Goal: Feedback & Contribution: Contribute content

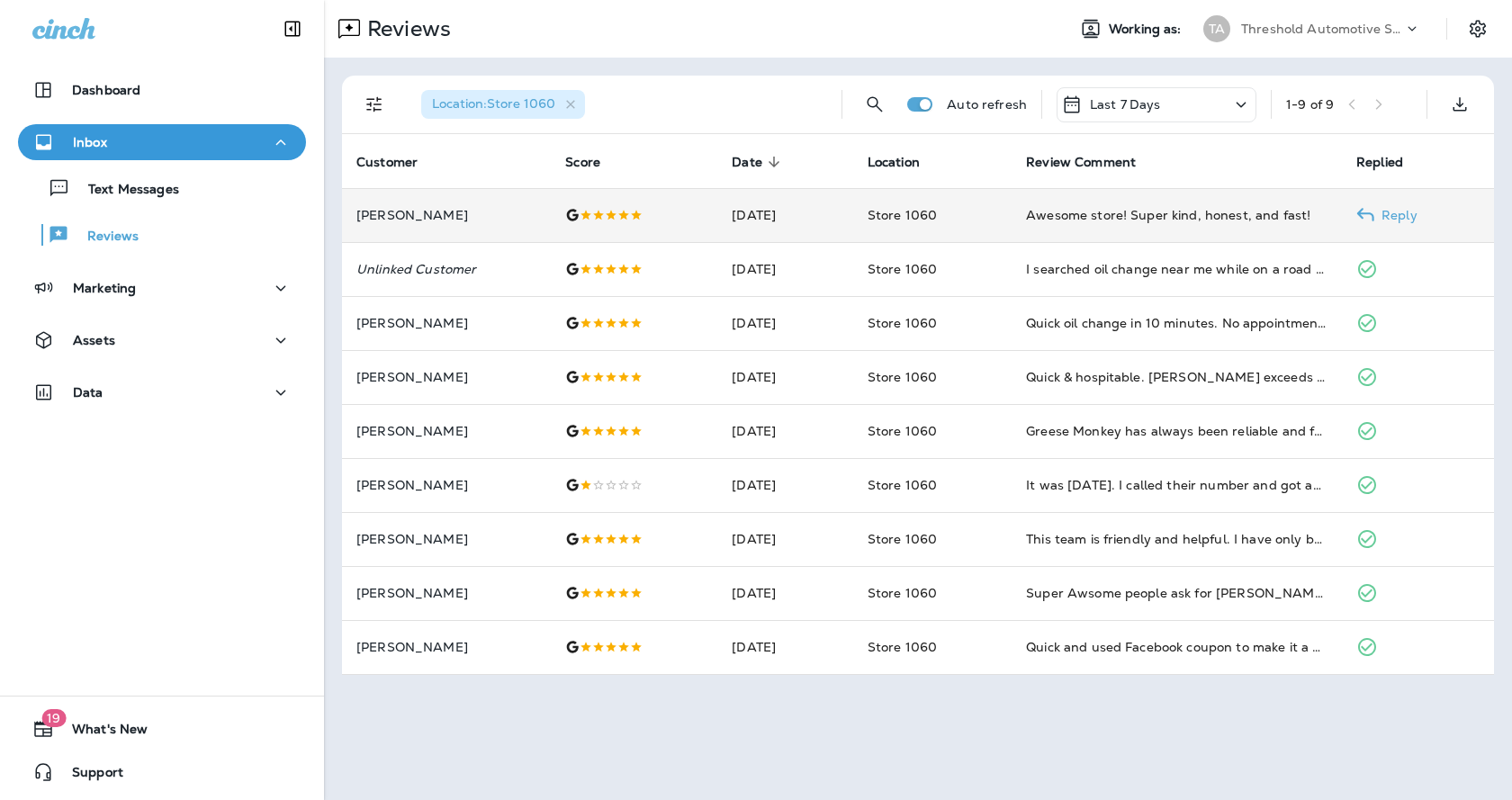
click at [1028, 218] on td "Awesome store! Super kind, honest, and fast!" at bounding box center [1176, 215] width 330 height 54
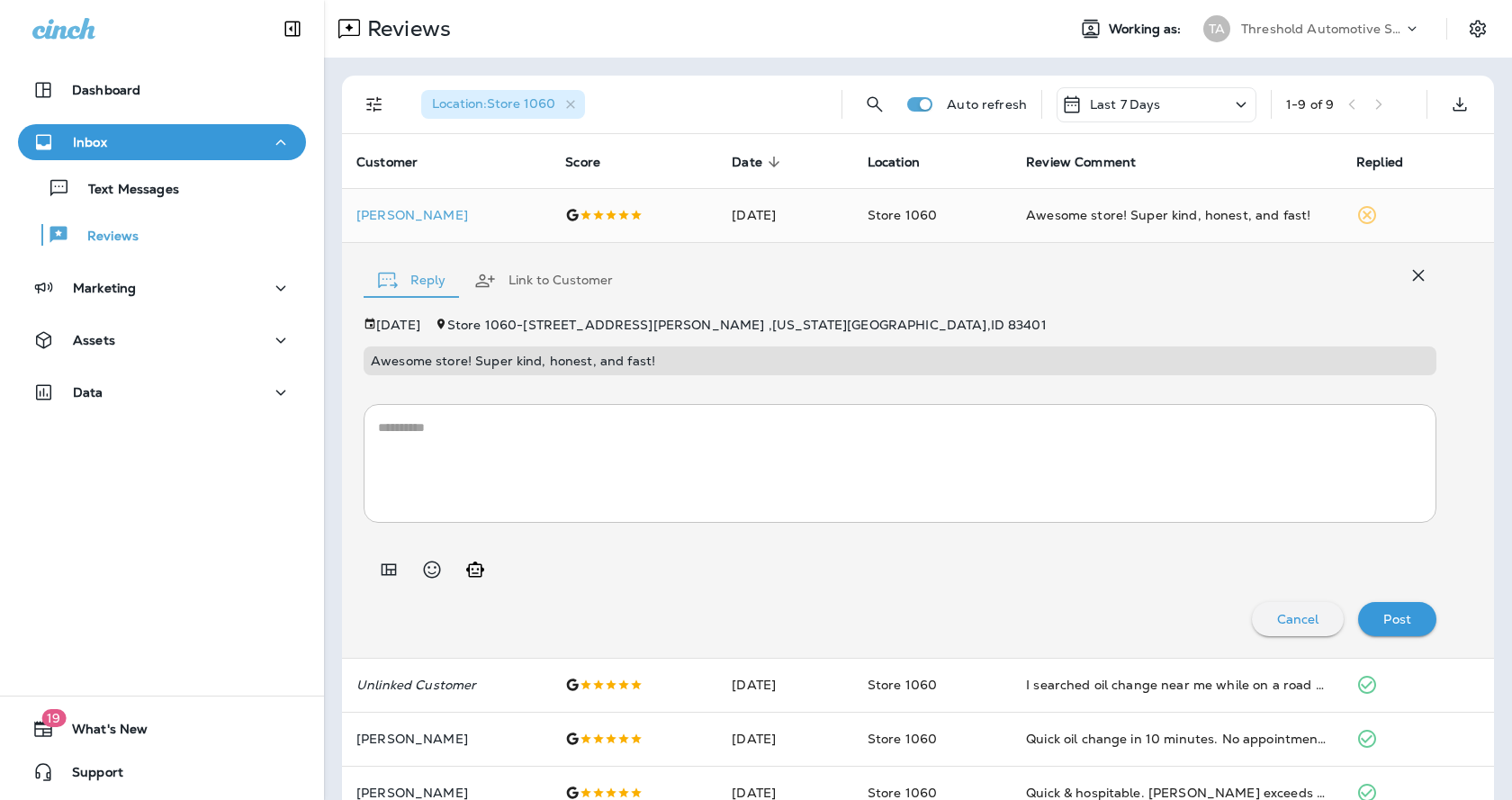
click at [922, 430] on textarea at bounding box center [900, 464] width 1044 height 90
click at [398, 282] on div "button" at bounding box center [390, 280] width 25 height 18
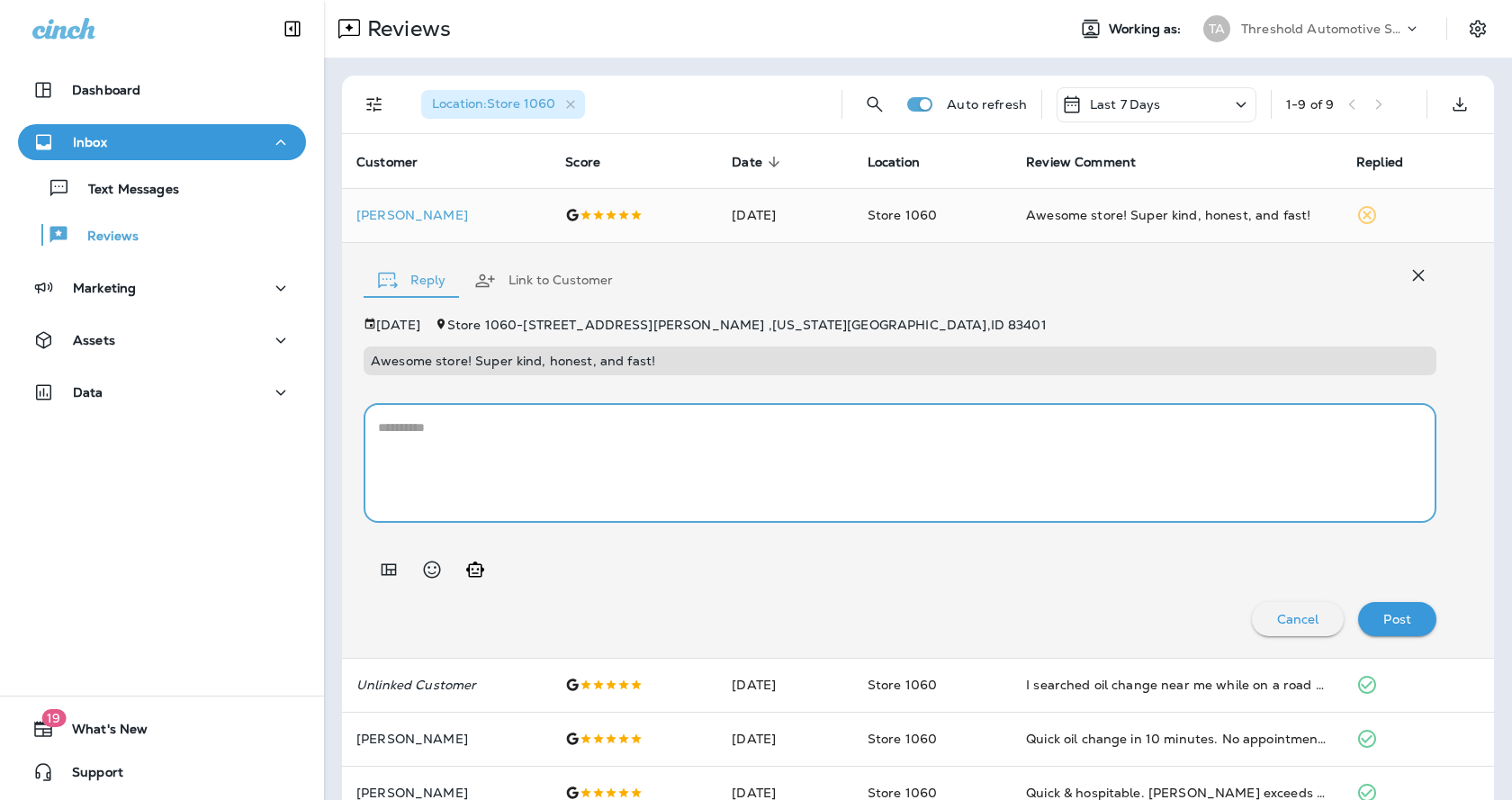
click at [459, 424] on textarea at bounding box center [900, 464] width 1044 height 90
click at [475, 571] on icon "Generate AI response" at bounding box center [475, 569] width 21 height 21
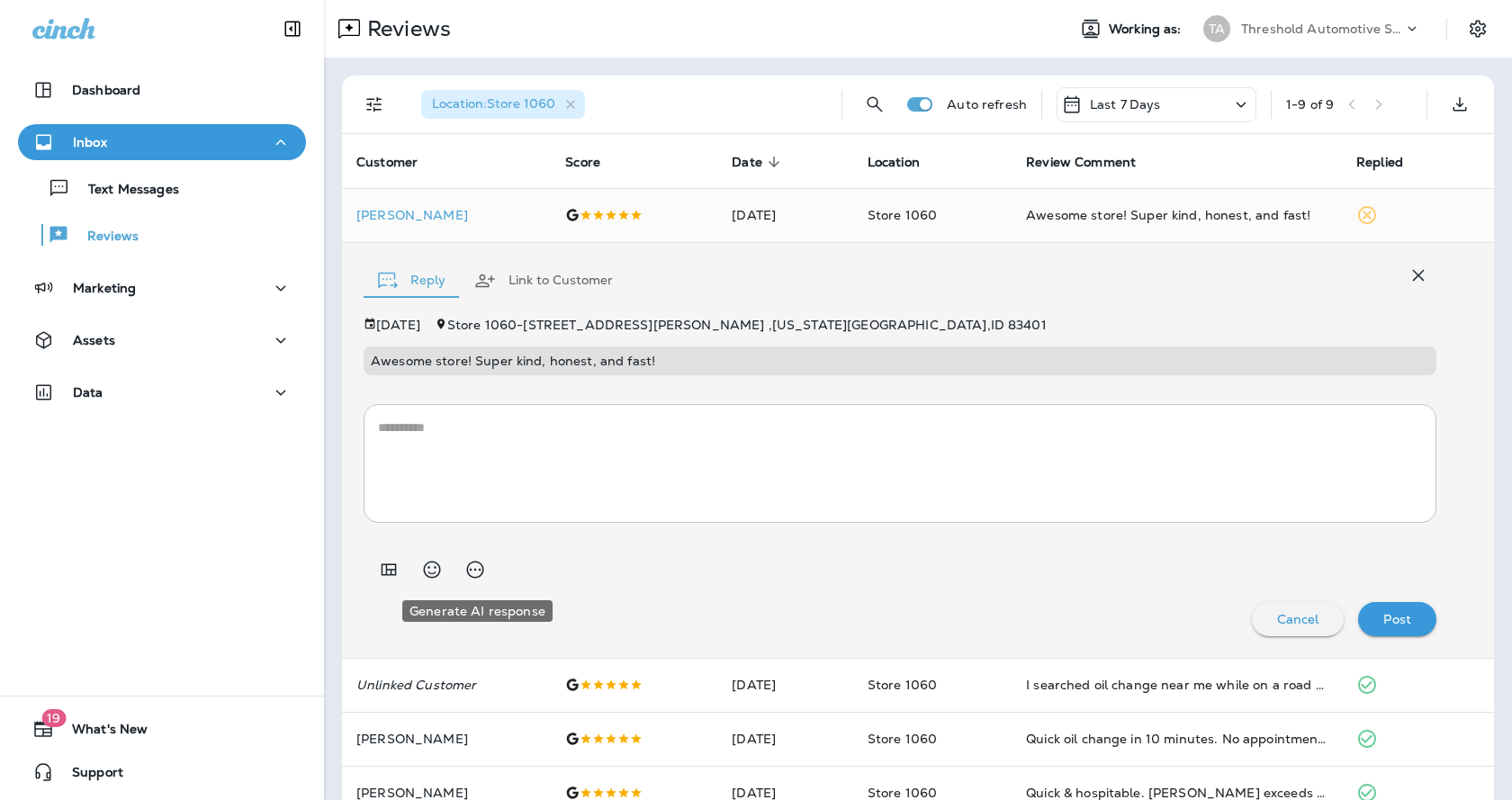
type textarea "**********"
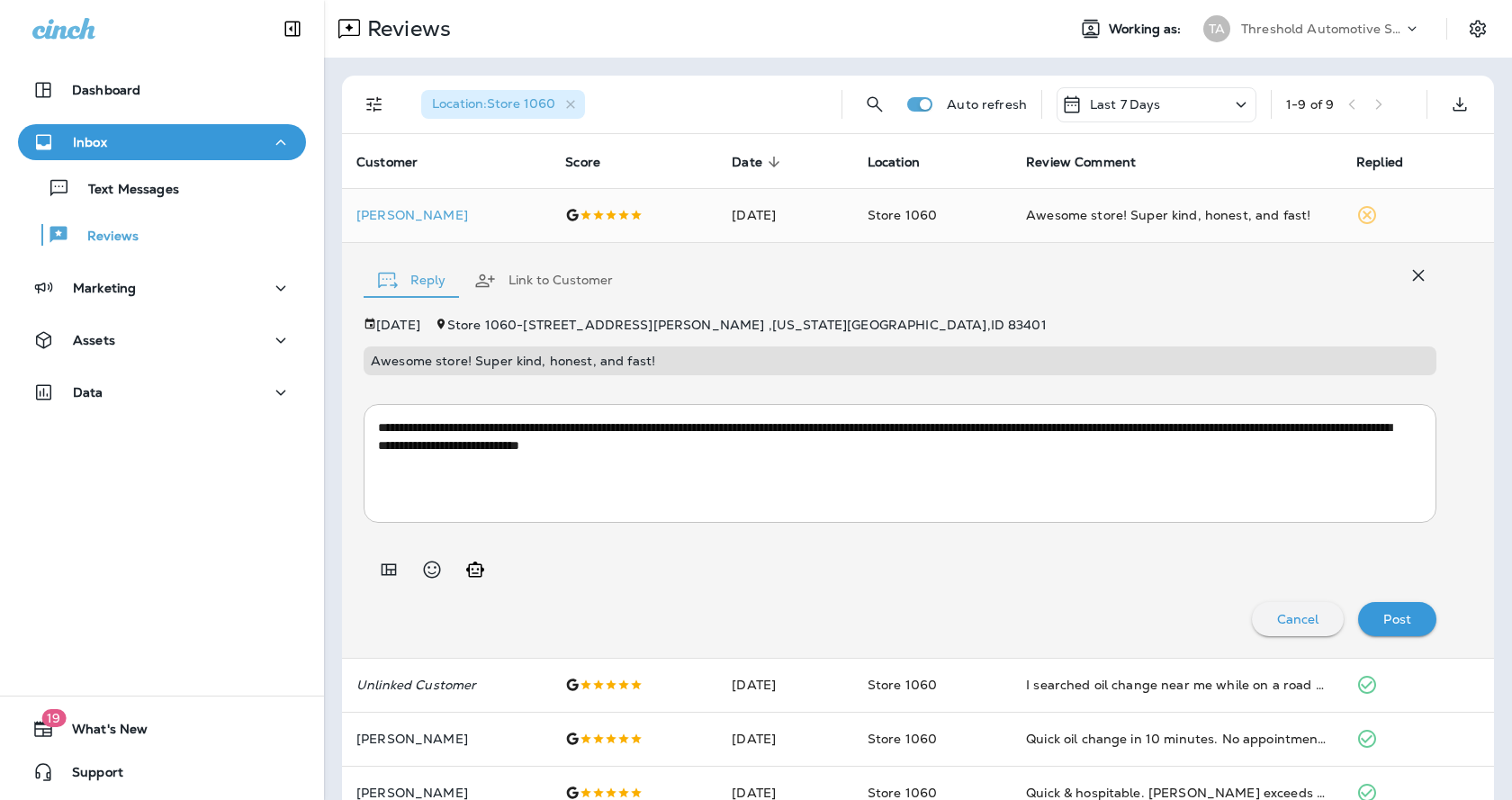
click at [1412, 628] on button "Post" at bounding box center [1397, 618] width 78 height 34
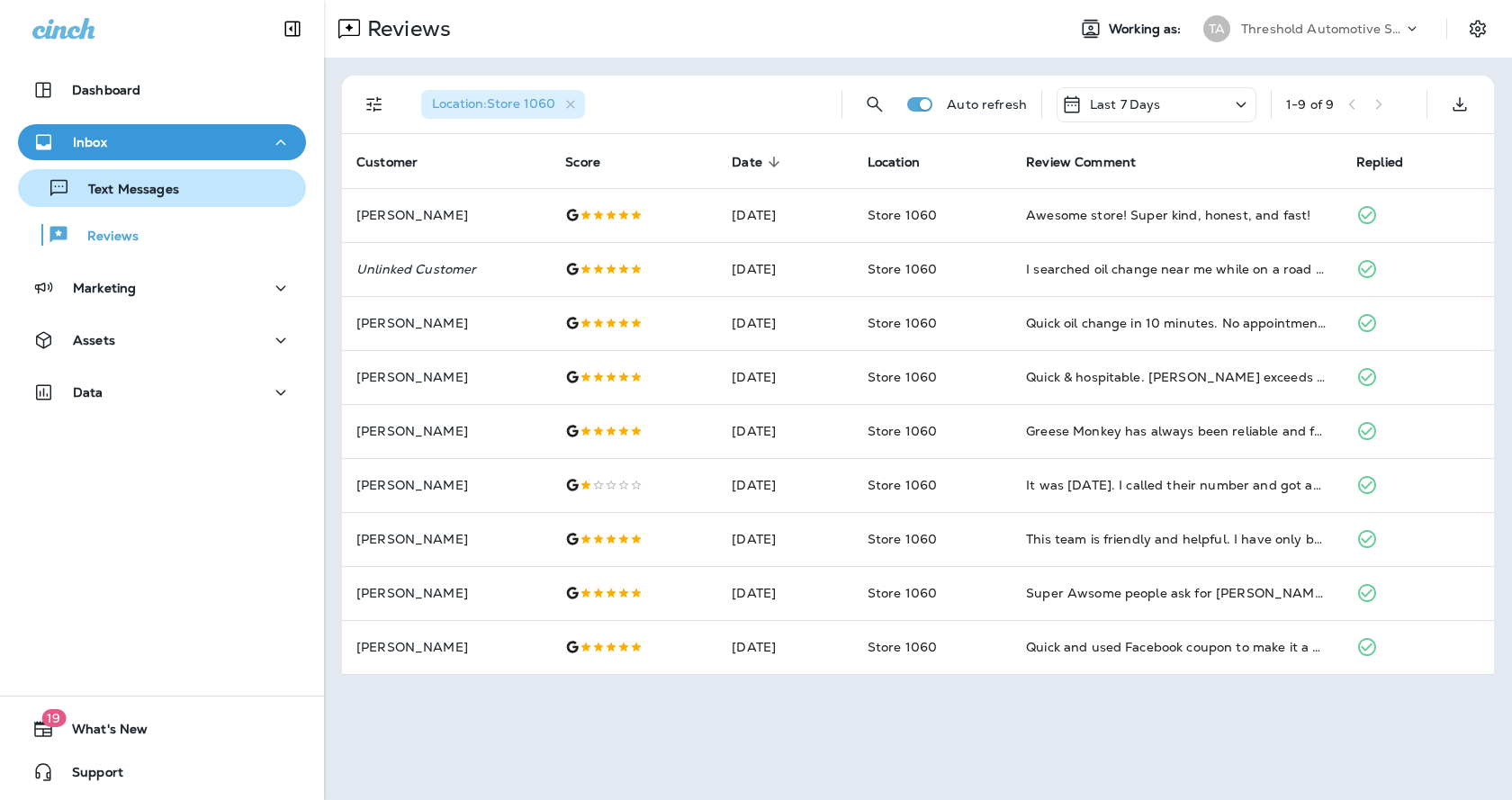
click at [197, 187] on div "Text Messages" at bounding box center [161, 187] width 274 height 27
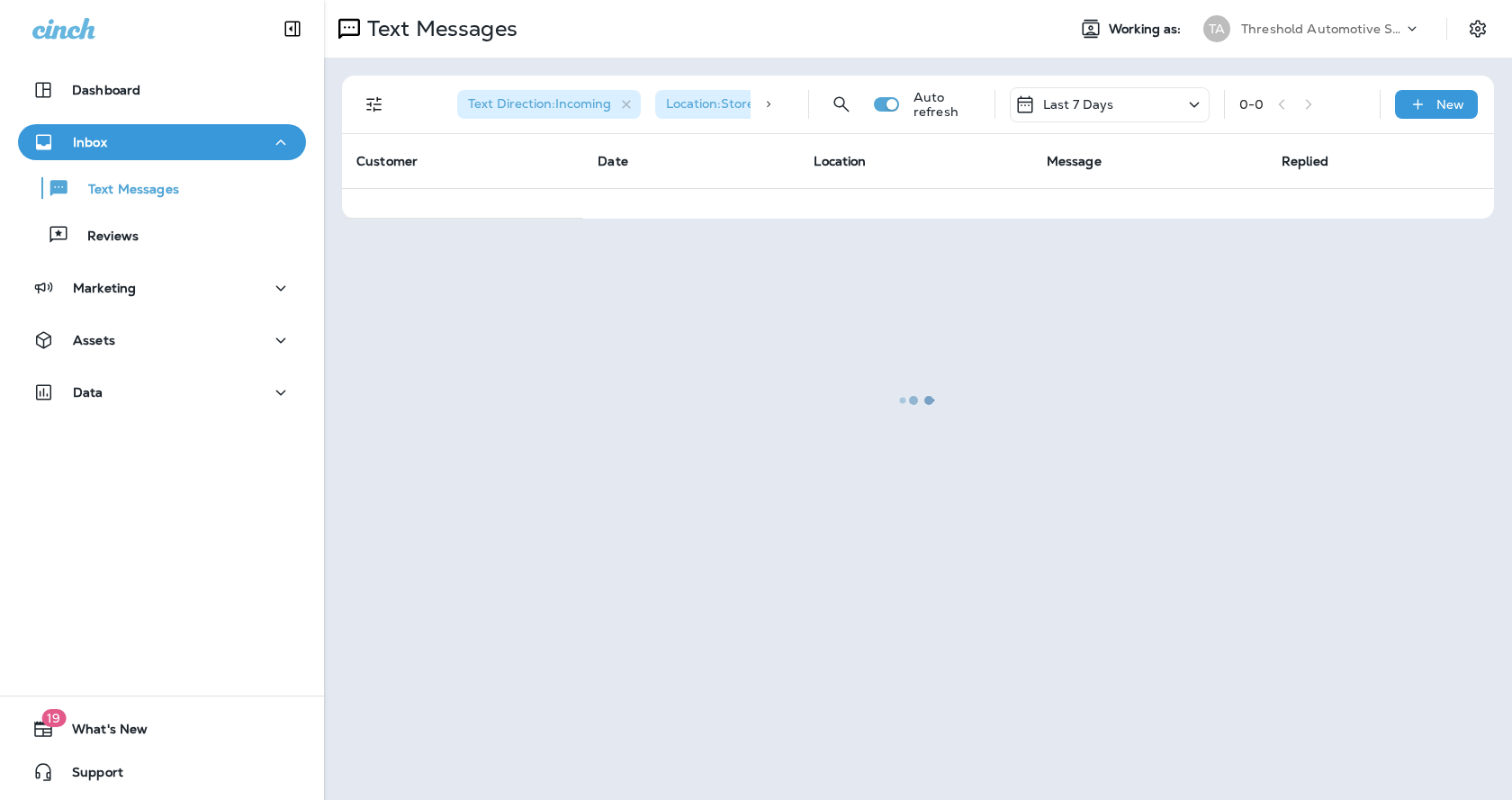
click at [185, 139] on div "Inbox" at bounding box center [161, 143] width 259 height 22
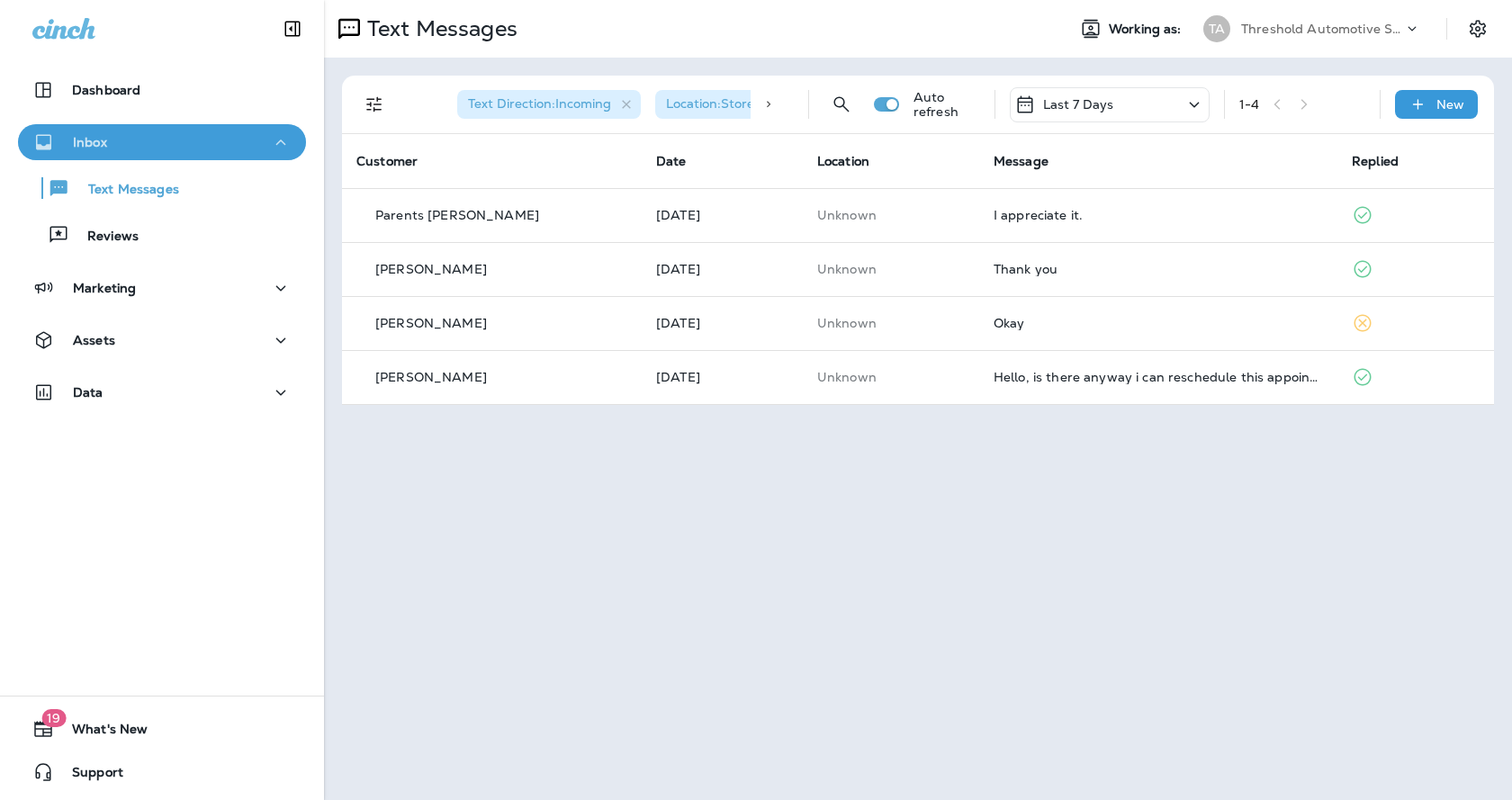
click at [185, 138] on div "Inbox" at bounding box center [161, 143] width 259 height 22
click at [91, 133] on div "Inbox" at bounding box center [69, 143] width 75 height 22
click at [140, 144] on div "Inbox" at bounding box center [161, 143] width 259 height 22
click at [130, 249] on button "Reviews" at bounding box center [162, 234] width 288 height 38
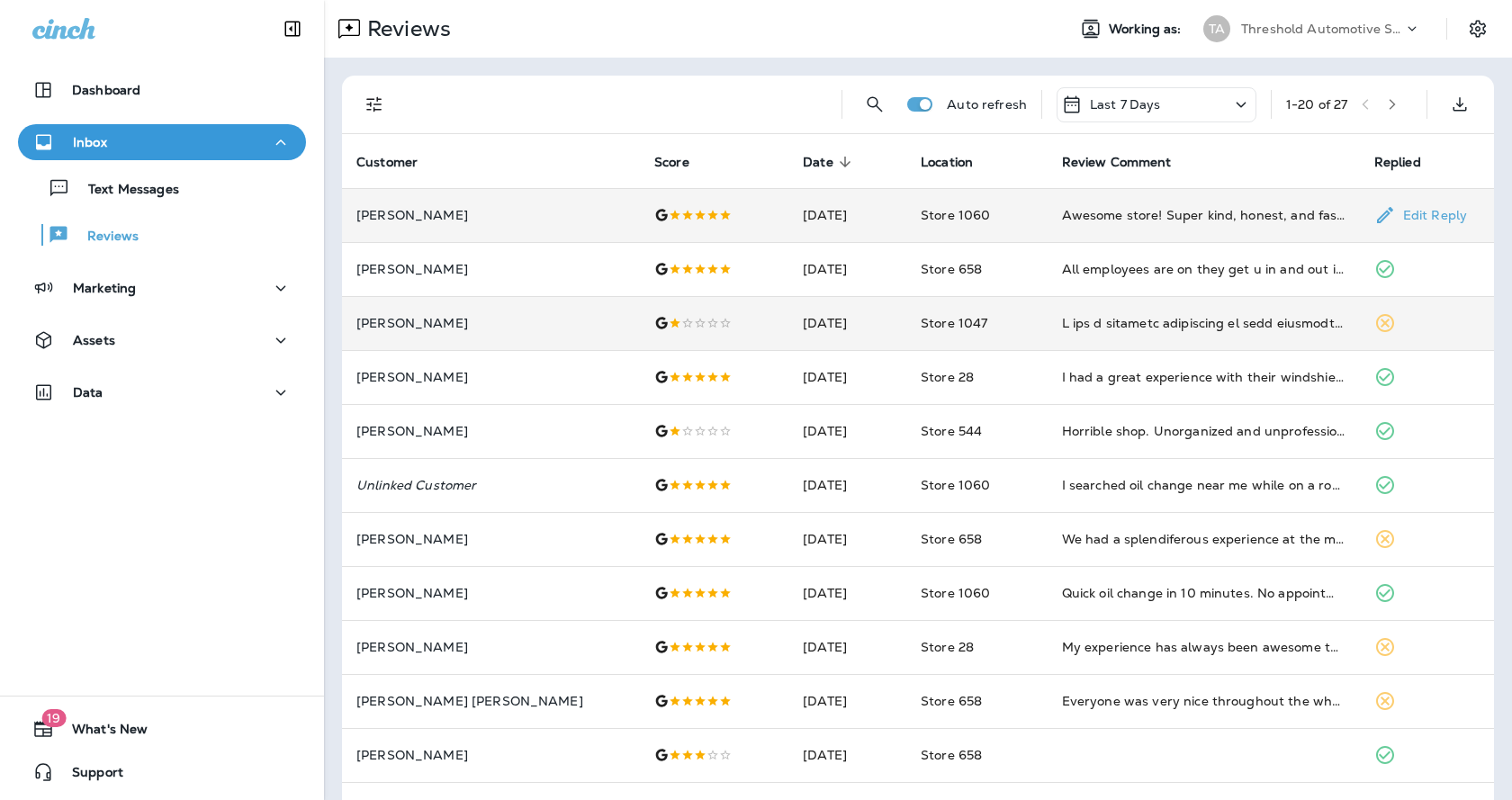
click at [1190, 216] on div "Awesome store! Super kind, honest, and fast!" at bounding box center [1203, 216] width 283 height 18
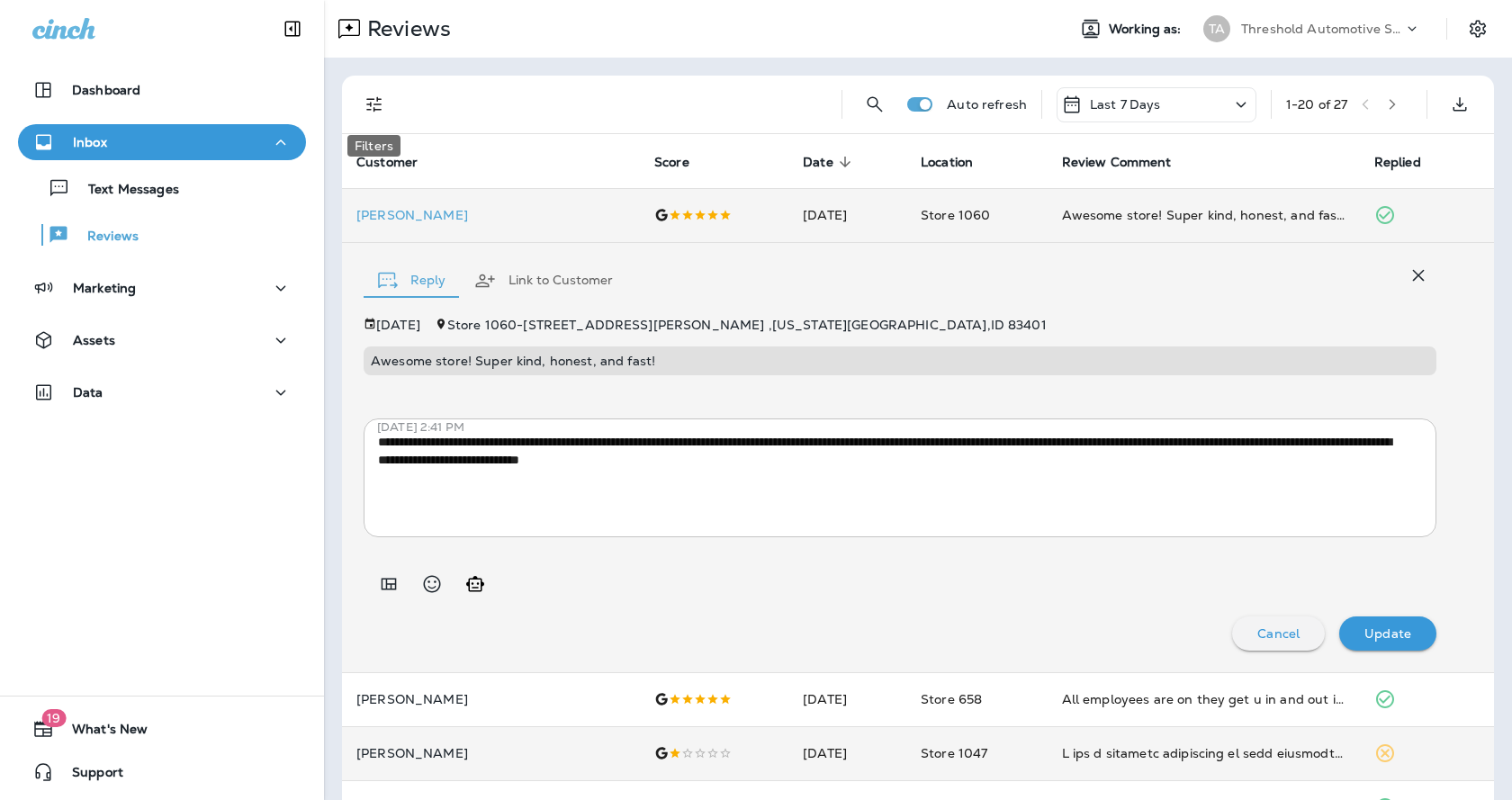
click at [384, 100] on icon "Filters" at bounding box center [373, 104] width 21 height 21
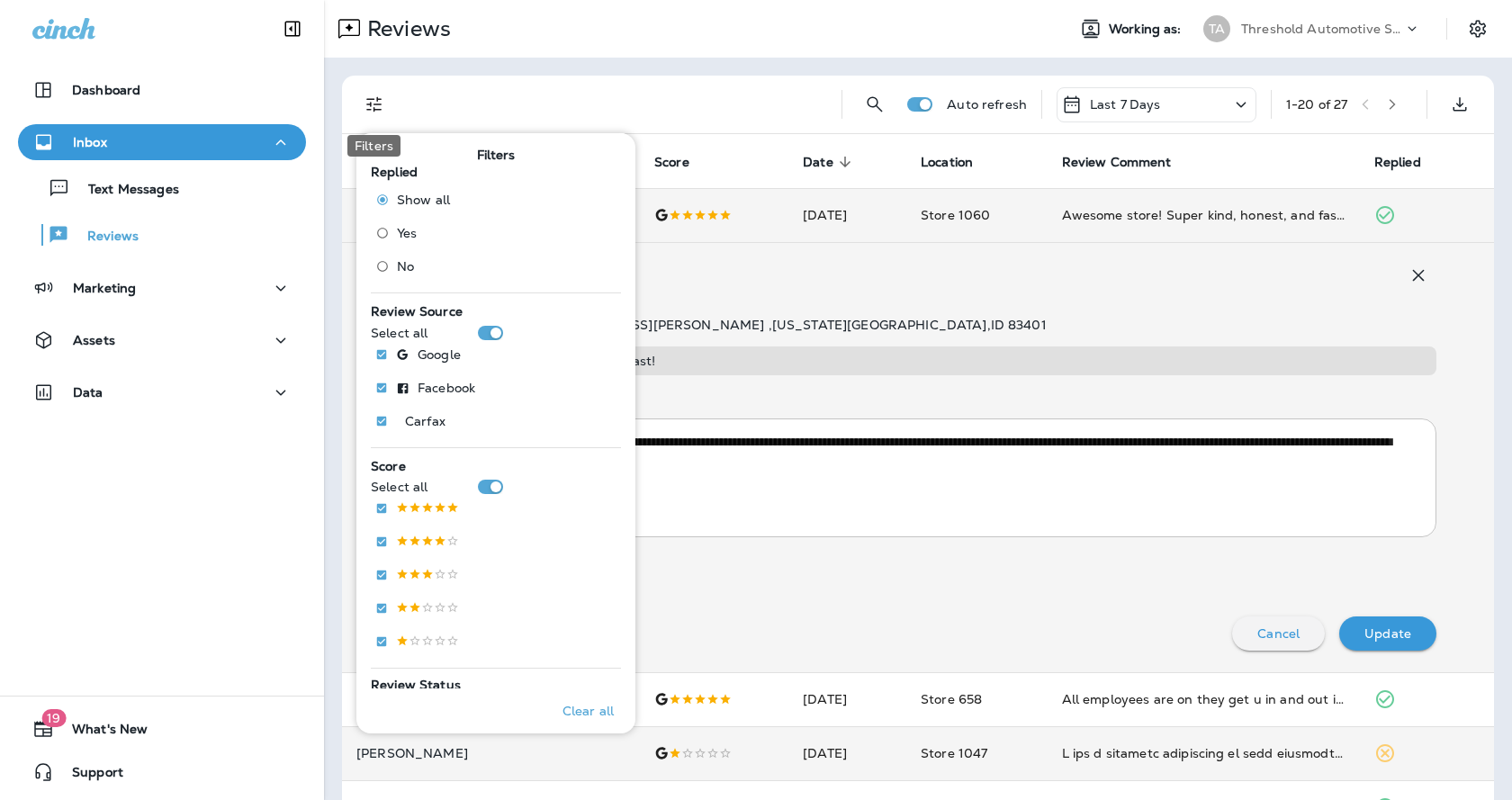
click at [382, 112] on icon "Filters" at bounding box center [373, 104] width 21 height 21
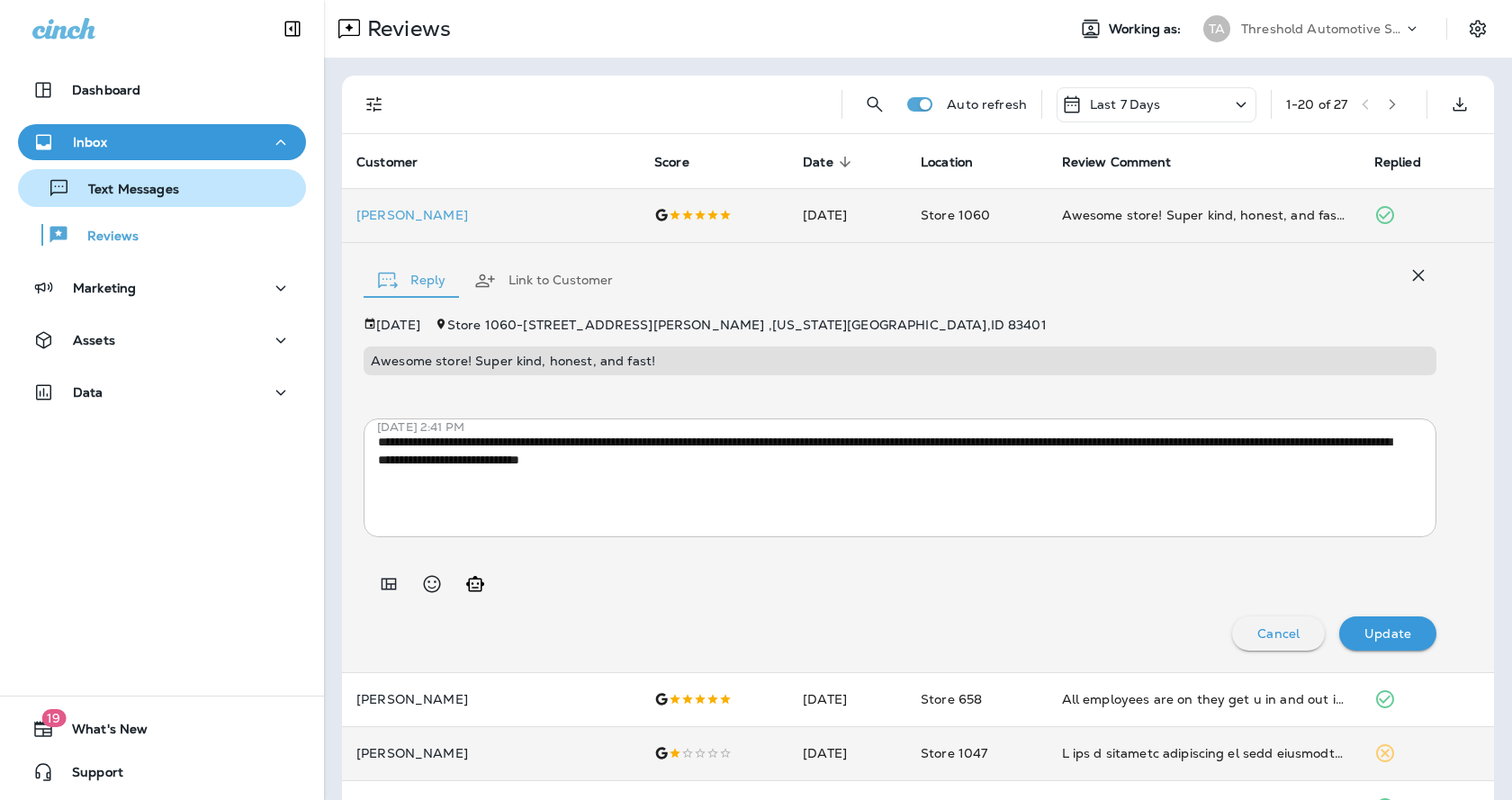
click at [140, 192] on p "Text Messages" at bounding box center [124, 190] width 109 height 18
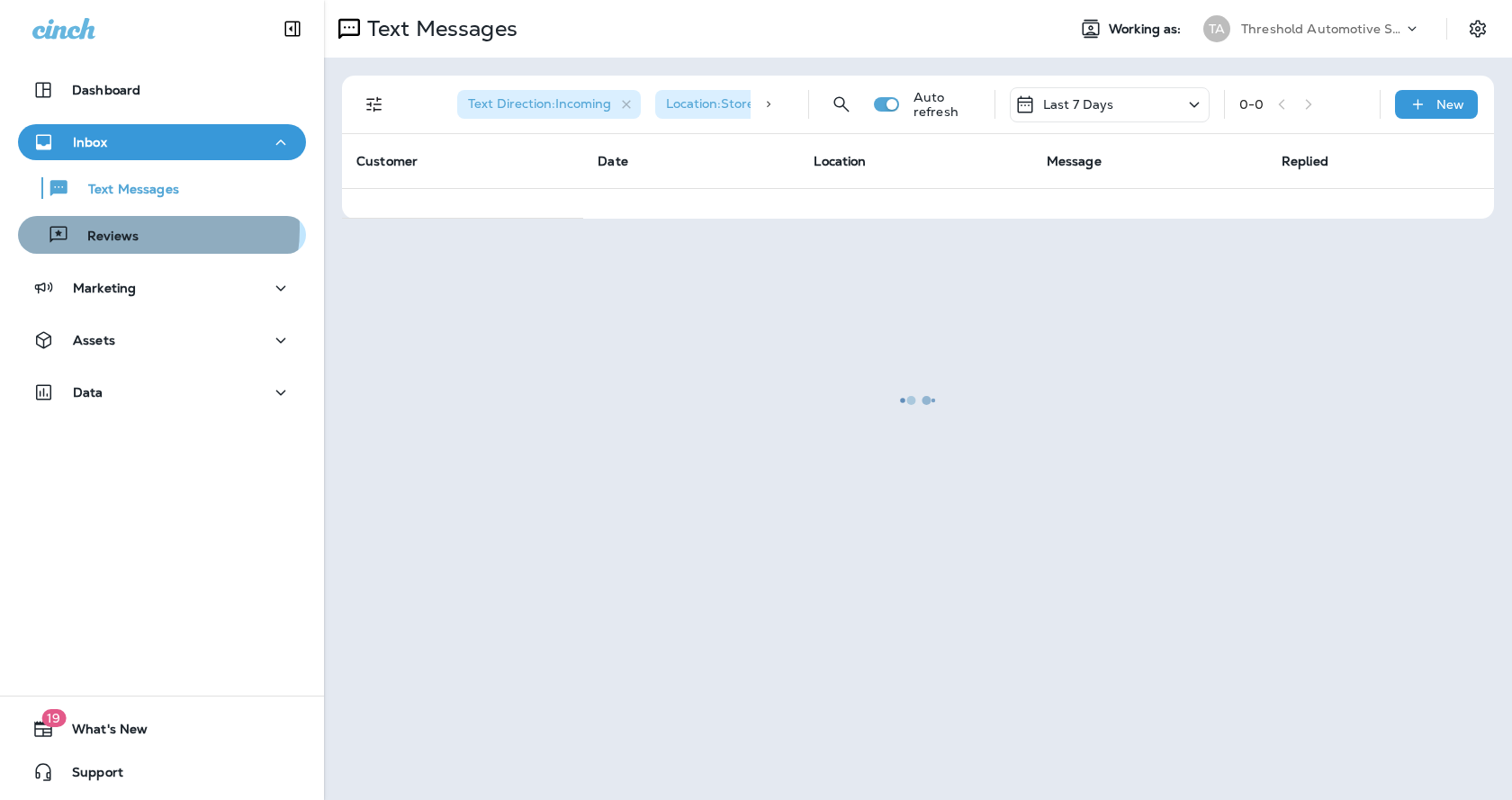
click at [131, 229] on p "Reviews" at bounding box center [103, 237] width 69 height 18
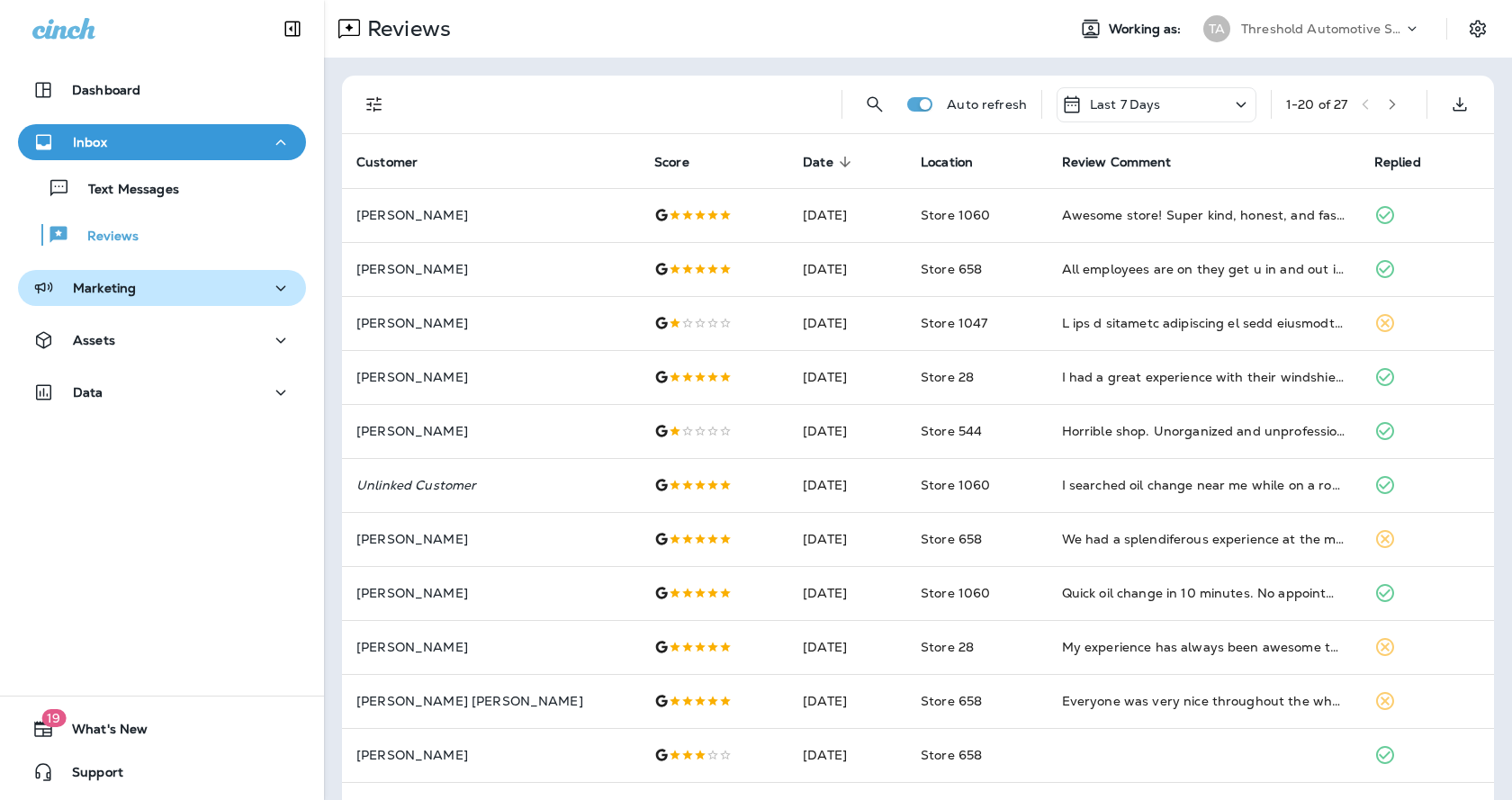
click at [274, 289] on icon "button" at bounding box center [280, 288] width 21 height 22
click at [389, 105] on button "Filters" at bounding box center [374, 104] width 36 height 36
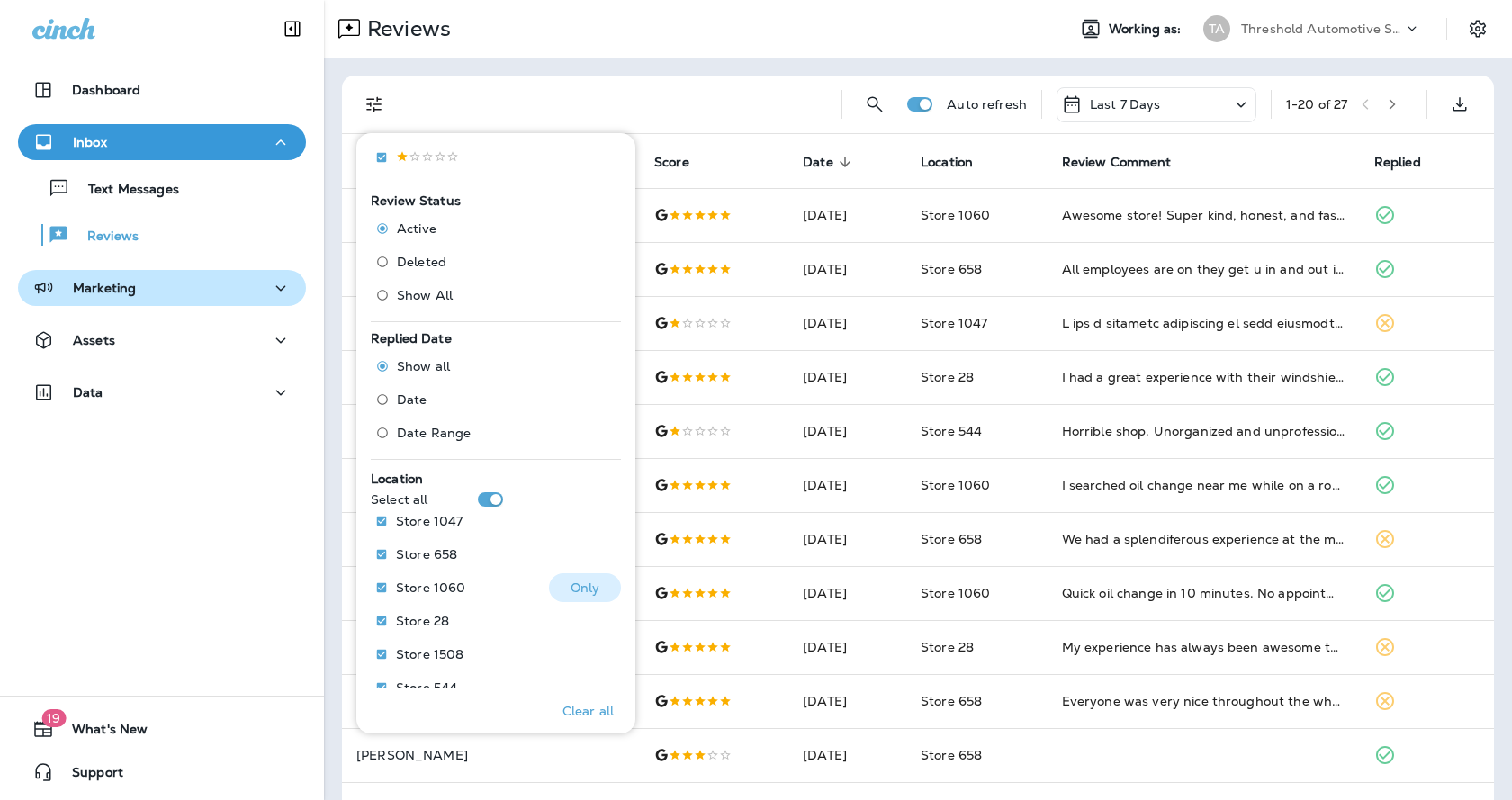
scroll to position [532, 0]
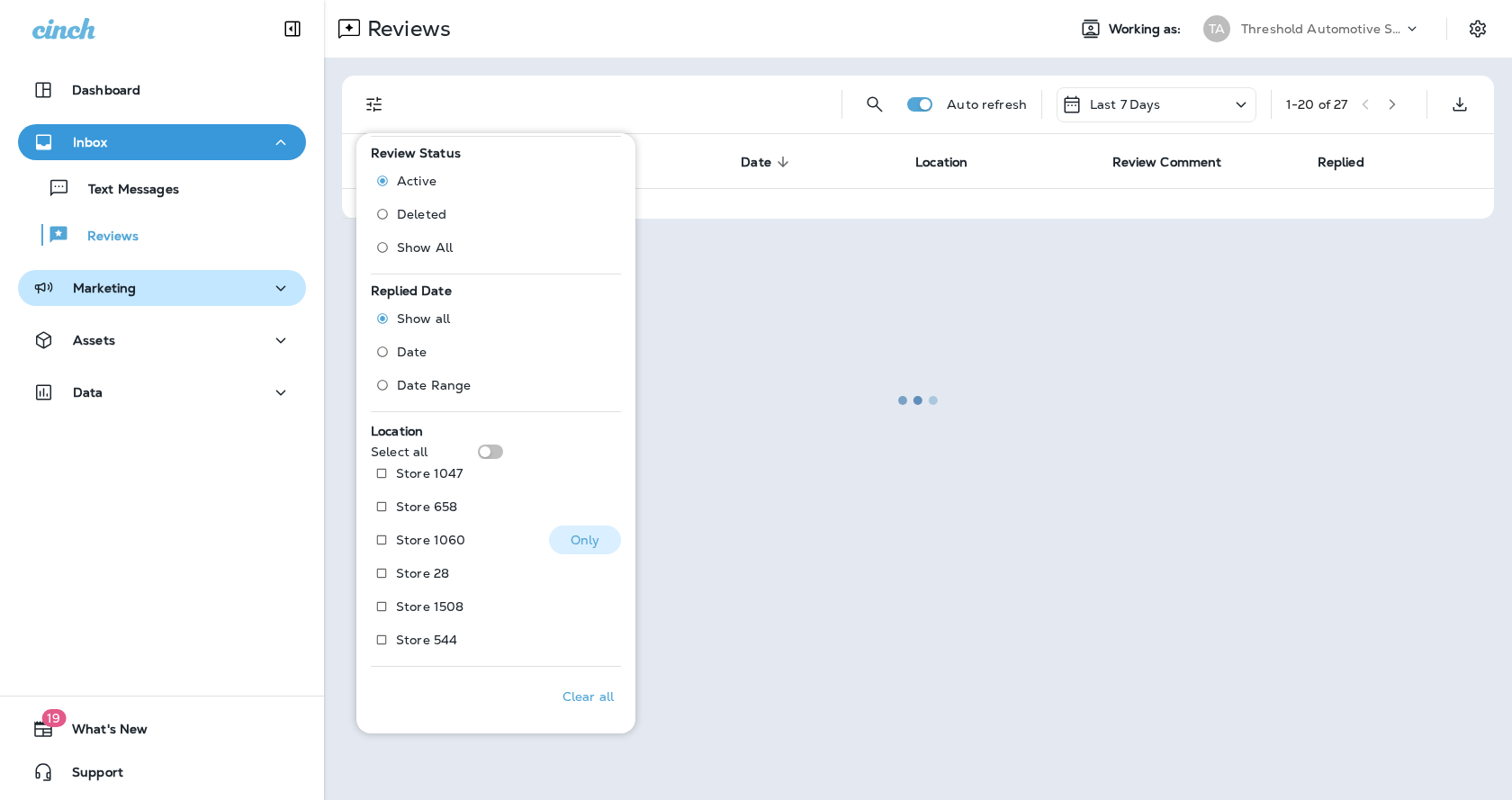
click at [489, 538] on div "Store 1060 Only" at bounding box center [495, 542] width 250 height 33
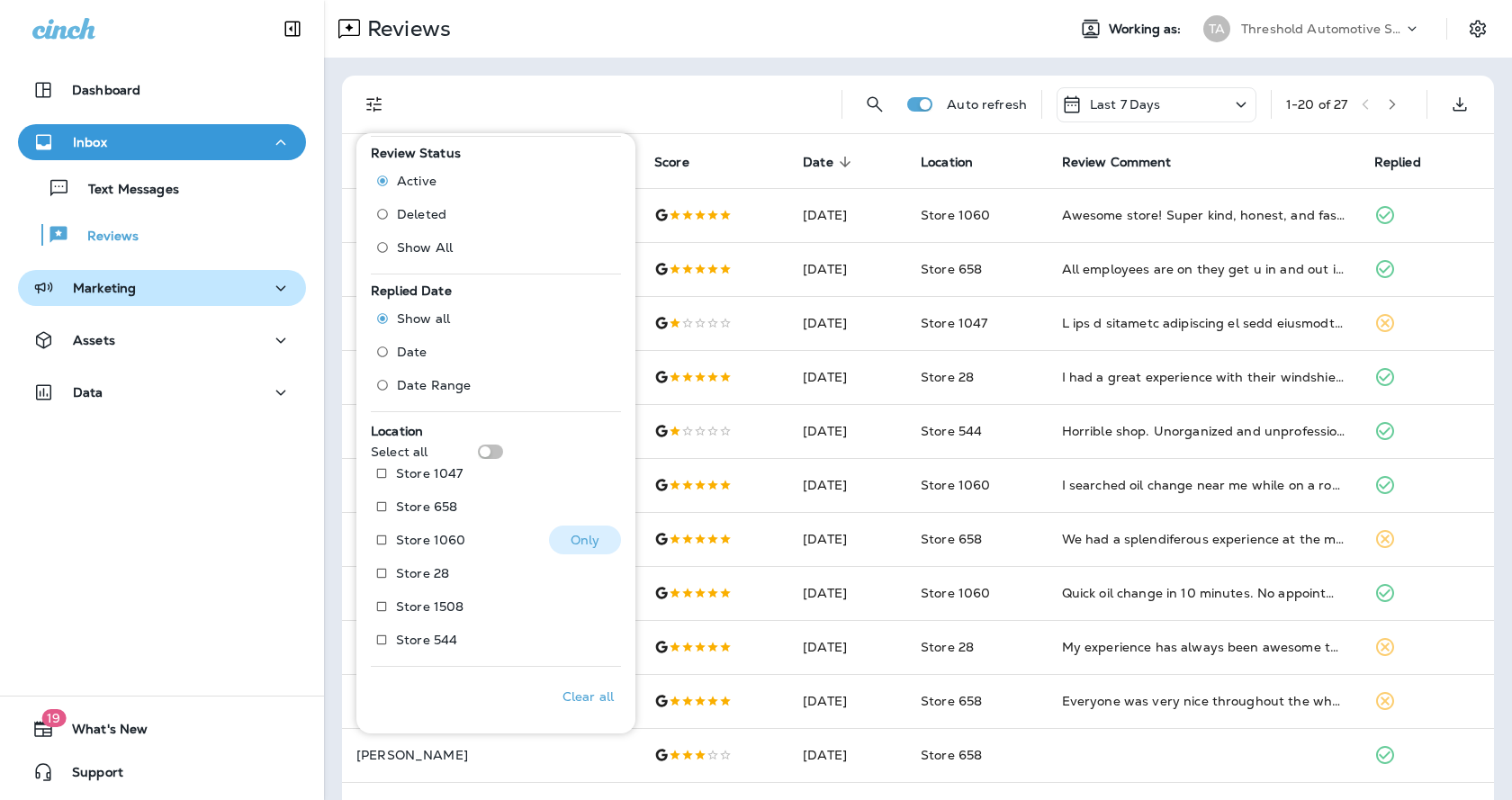
click at [572, 534] on p "Only" at bounding box center [585, 540] width 30 height 15
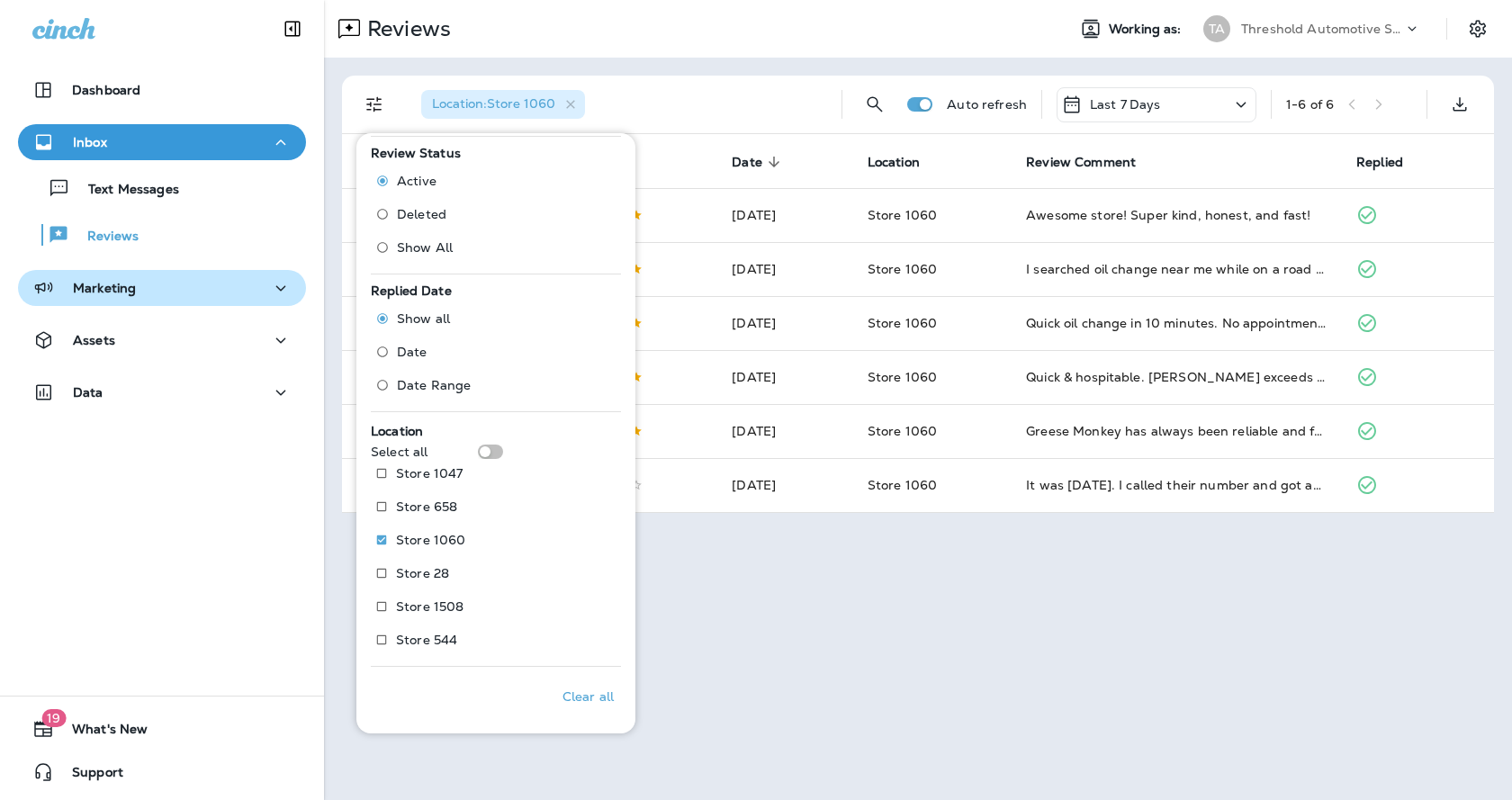
click at [813, 629] on div "Reviews Working as: TA Threshold Automotive Service dba Grease Monkey Location …" at bounding box center [917, 400] width 1188 height 800
